Goal: Task Accomplishment & Management: Complete application form

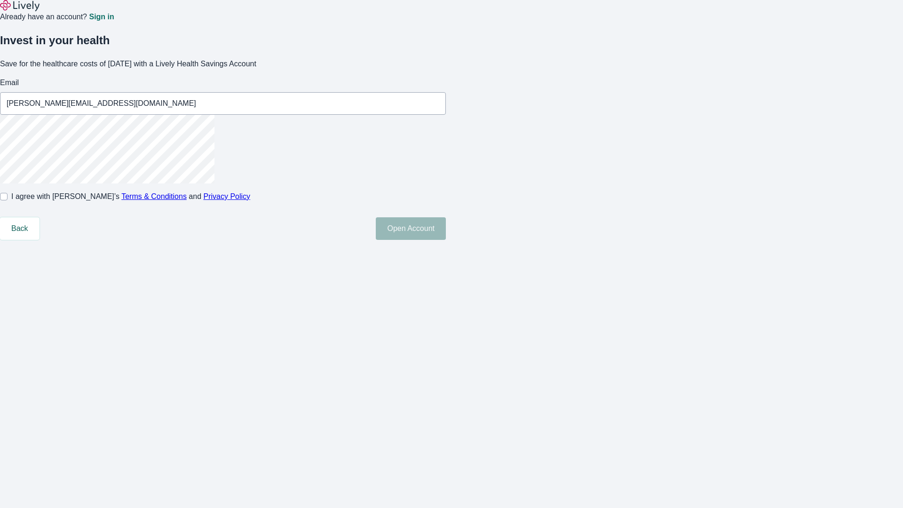
click at [8, 200] on input "I agree with Lively’s Terms & Conditions and Privacy Policy" at bounding box center [4, 197] width 8 height 8
checkbox input "true"
click at [446, 240] on button "Open Account" at bounding box center [411, 228] width 70 height 23
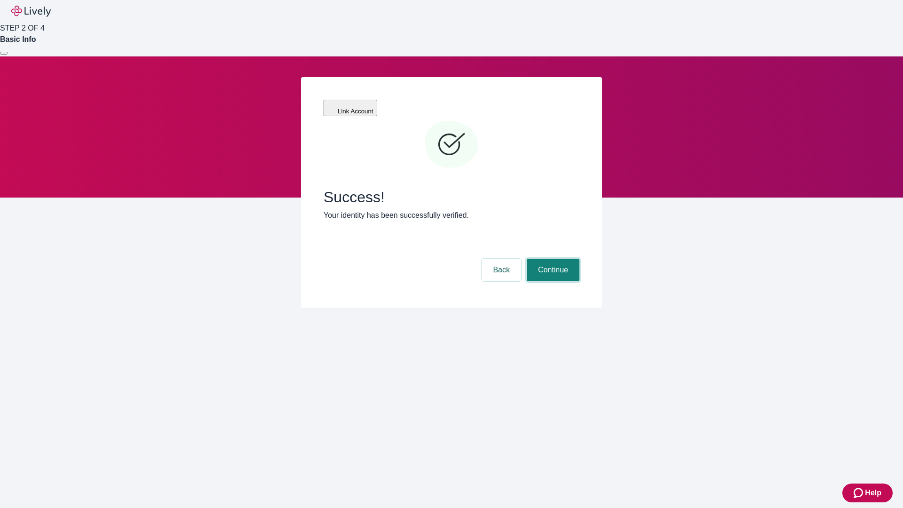
click at [552, 259] on button "Continue" at bounding box center [553, 270] width 53 height 23
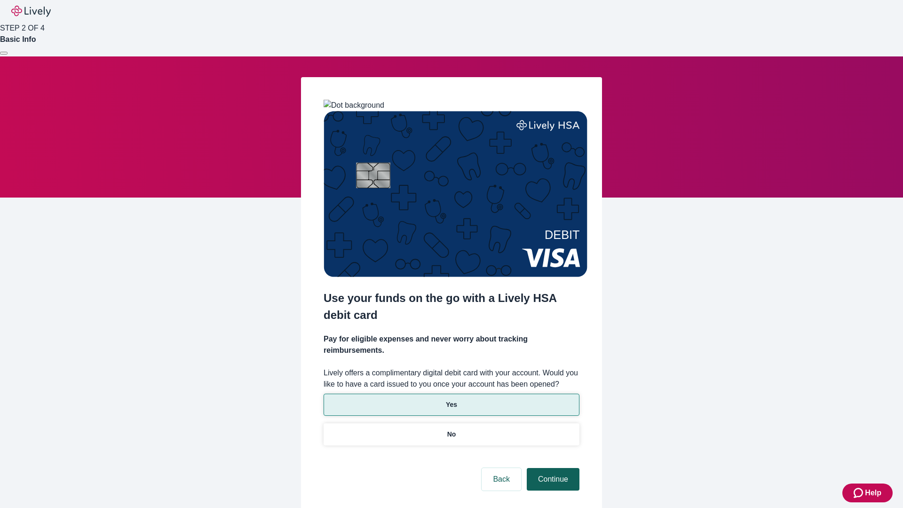
click at [451, 400] on p "Yes" at bounding box center [451, 405] width 11 height 10
click at [552, 468] on button "Continue" at bounding box center [553, 479] width 53 height 23
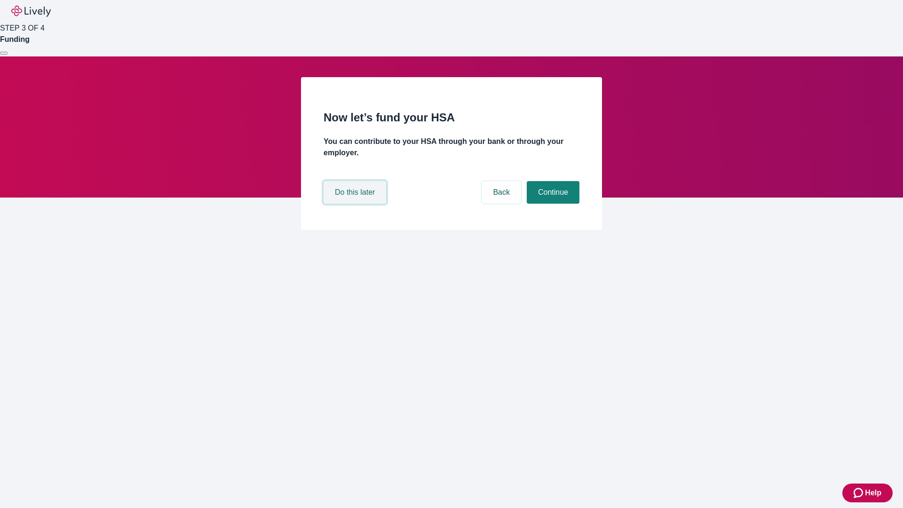
click at [356, 204] on button "Do this later" at bounding box center [355, 192] width 63 height 23
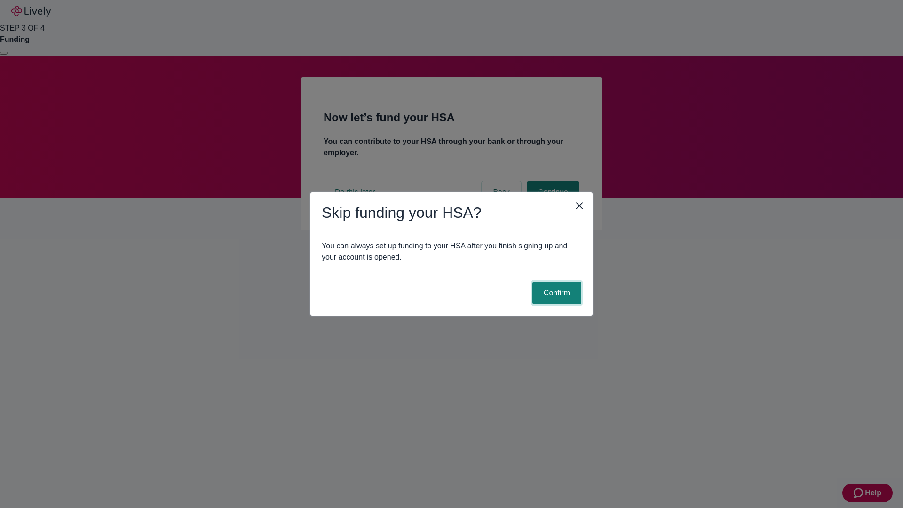
click at [555, 293] on button "Confirm" at bounding box center [556, 293] width 49 height 23
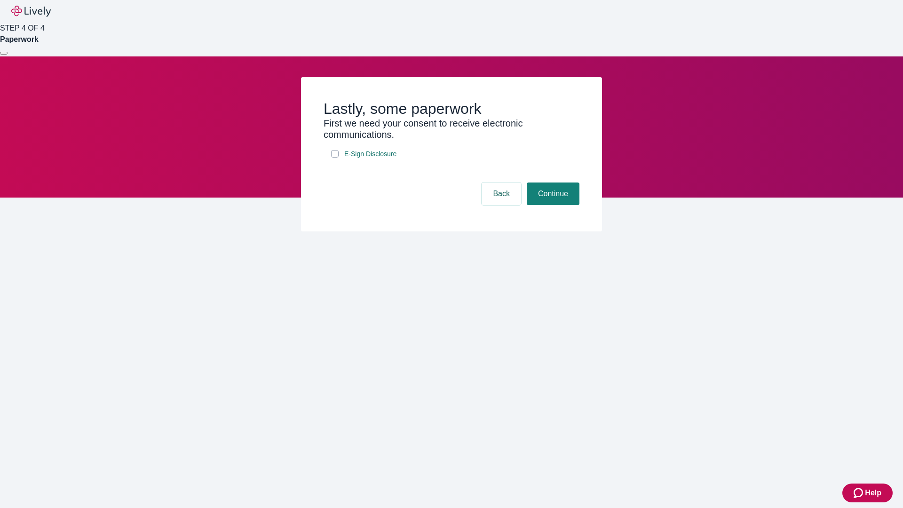
click at [335, 158] on input "E-Sign Disclosure" at bounding box center [335, 154] width 8 height 8
checkbox input "true"
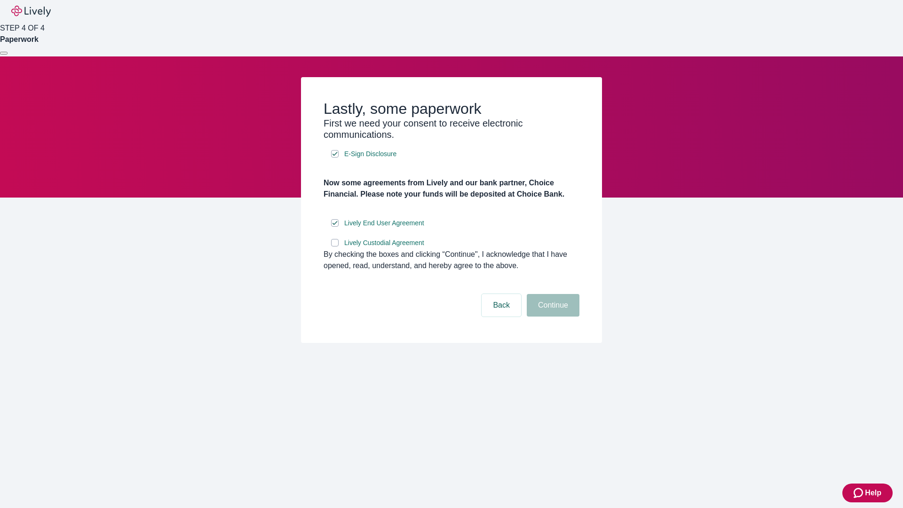
click at [335, 246] on input "Lively Custodial Agreement" at bounding box center [335, 243] width 8 height 8
checkbox input "true"
click at [552, 316] on button "Continue" at bounding box center [553, 305] width 53 height 23
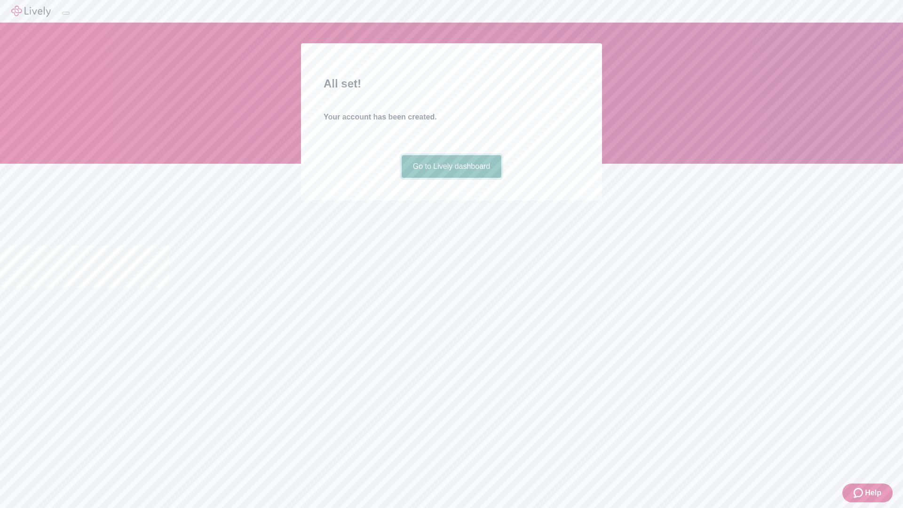
click at [451, 178] on link "Go to Lively dashboard" at bounding box center [452, 166] width 100 height 23
